Goal: Task Accomplishment & Management: Use online tool/utility

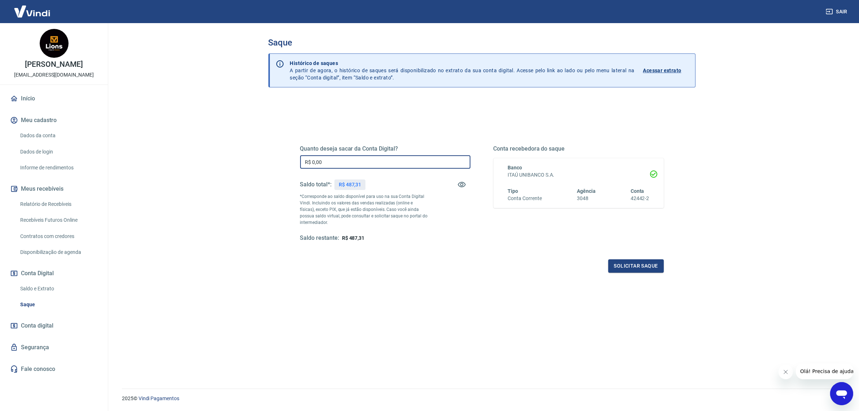
drag, startPoint x: 341, startPoint y: 163, endPoint x: 267, endPoint y: 162, distance: 73.6
click at [267, 162] on div "Saque Histórico de saques A partir de agora, o histórico de saques será disponi…" at bounding box center [482, 201] width 444 height 356
type input "R$ 350,00"
click at [622, 264] on button "Solicitar saque" at bounding box center [636, 265] width 56 height 13
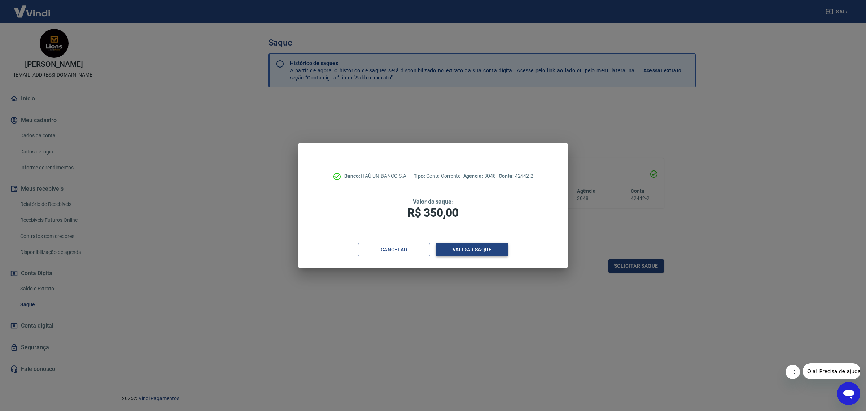
click at [496, 255] on button "Validar saque" at bounding box center [472, 249] width 72 height 13
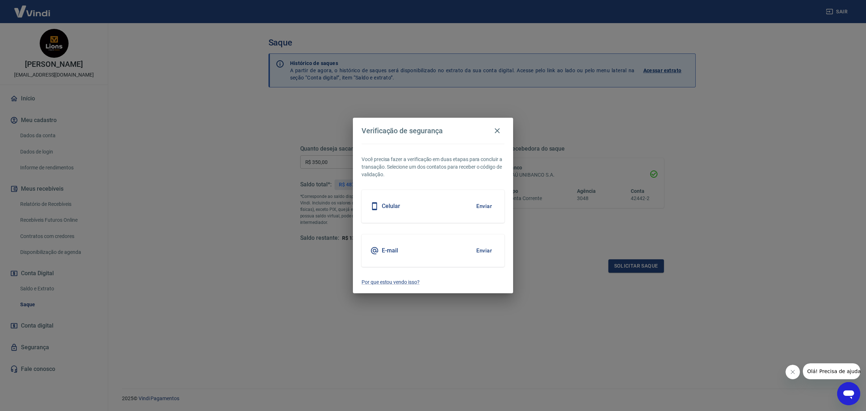
click at [479, 204] on button "Enviar" at bounding box center [483, 205] width 23 height 15
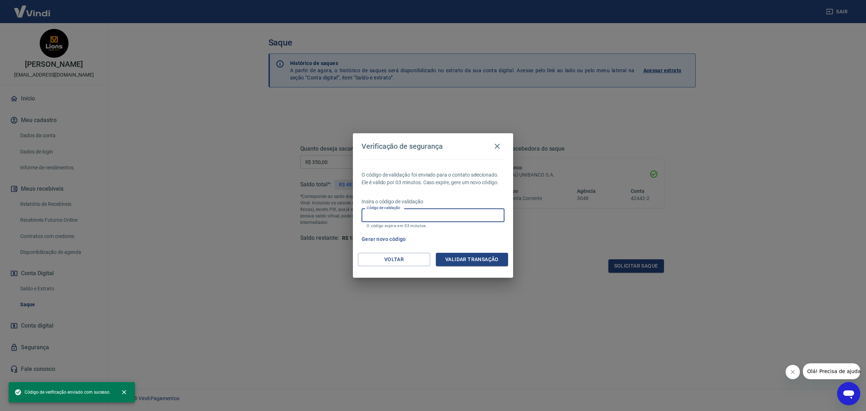
click at [434, 216] on input "Código de validação" at bounding box center [432, 214] width 143 height 13
click at [416, 212] on input "Código de validação" at bounding box center [432, 214] width 143 height 13
click at [405, 217] on input "Código de validação" at bounding box center [432, 214] width 143 height 13
type input "207079"
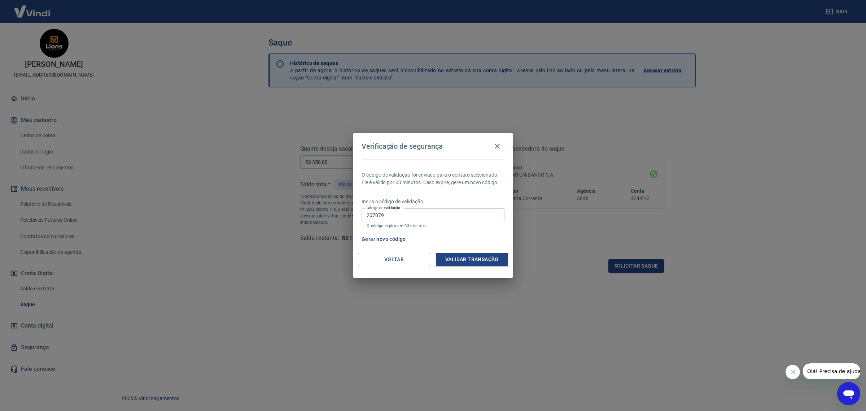
click at [459, 266] on div "Voltar Validar transação" at bounding box center [433, 265] width 160 height 25
click at [466, 253] on button "Validar transação" at bounding box center [472, 259] width 72 height 13
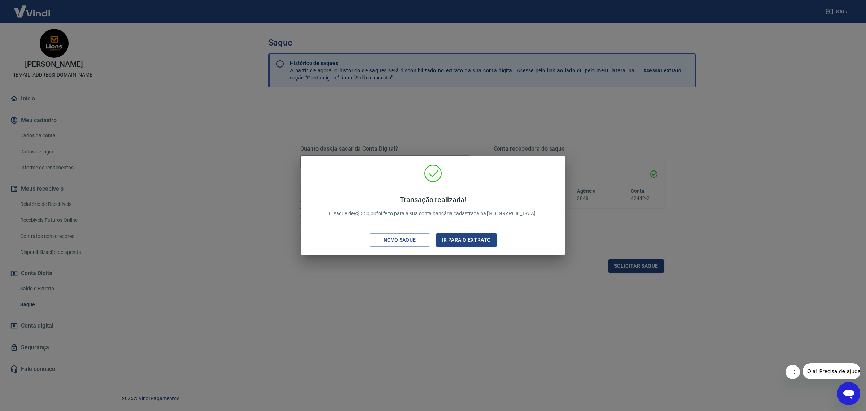
click at [462, 246] on div "Transação realizada! O saque de R$ 350,00 foi feito para a sua conta bancária c…" at bounding box center [433, 206] width 252 height 85
click at [463, 243] on button "Ir para o extrato" at bounding box center [466, 239] width 61 height 13
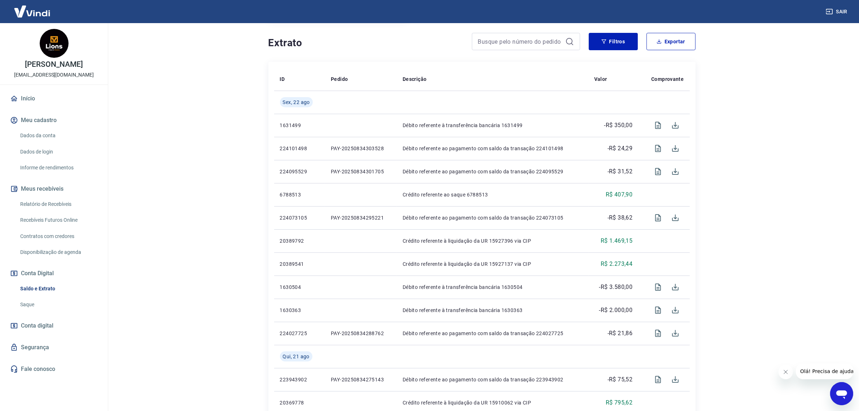
scroll to position [135, 0]
